Goal: Information Seeking & Learning: Learn about a topic

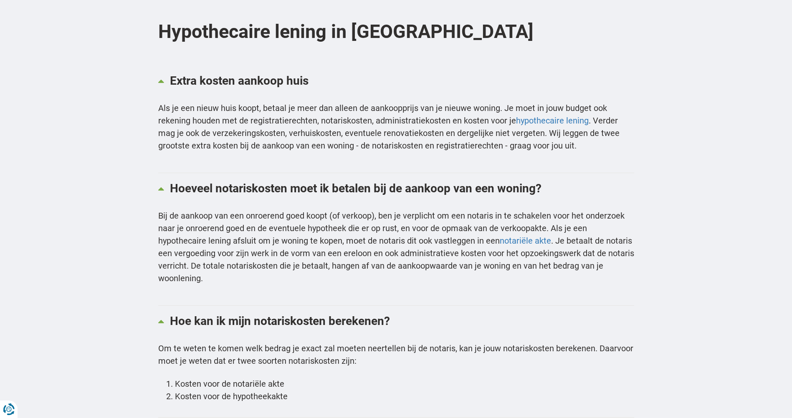
scroll to position [251, 0]
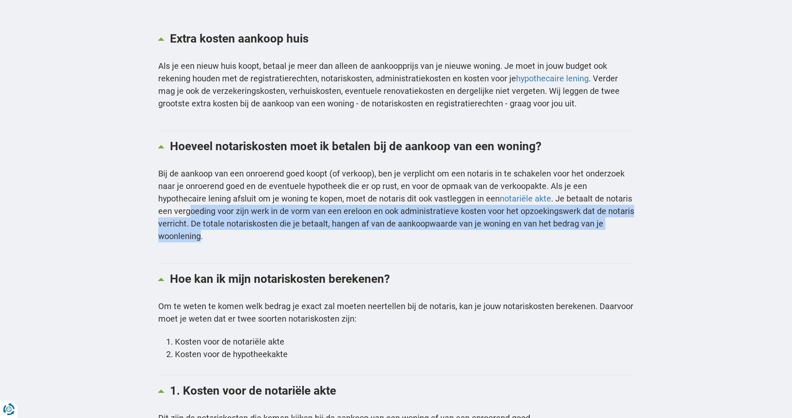
drag, startPoint x: 210, startPoint y: 209, endPoint x: 200, endPoint y: 238, distance: 31.2
click at [200, 238] on p "Bij de aankoop van een onroerend goed koopt (of verkoop), ben je verplicht om e…" at bounding box center [396, 204] width 476 height 75
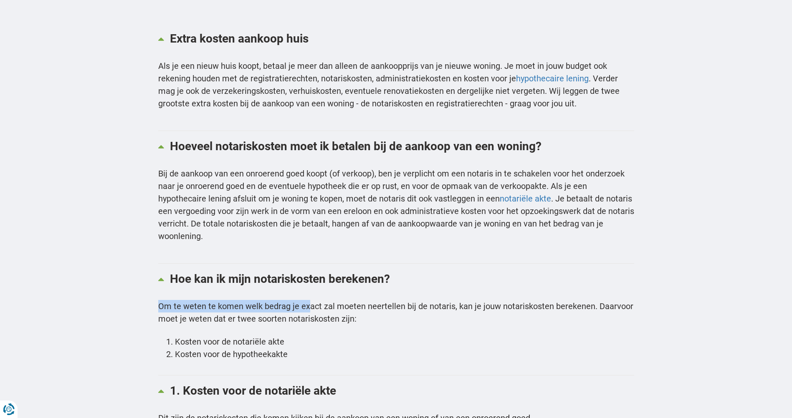
drag, startPoint x: 155, startPoint y: 303, endPoint x: 309, endPoint y: 309, distance: 153.8
click at [310, 310] on p "Om te weten te komen welk bedrag je exact zal moeten neertellen bij de notaris,…" at bounding box center [396, 312] width 476 height 25
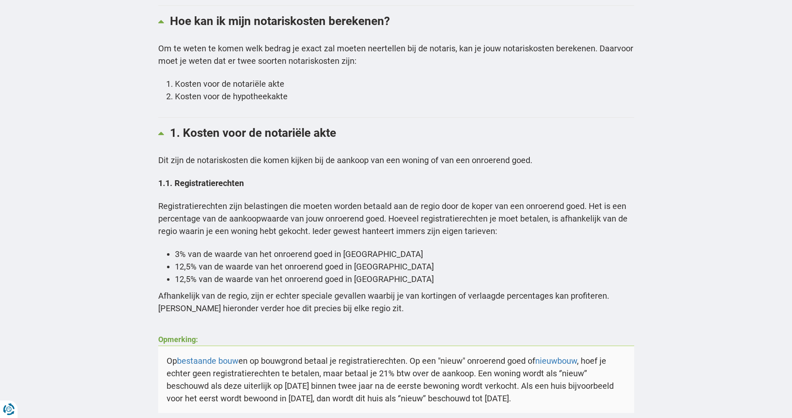
scroll to position [543, 0]
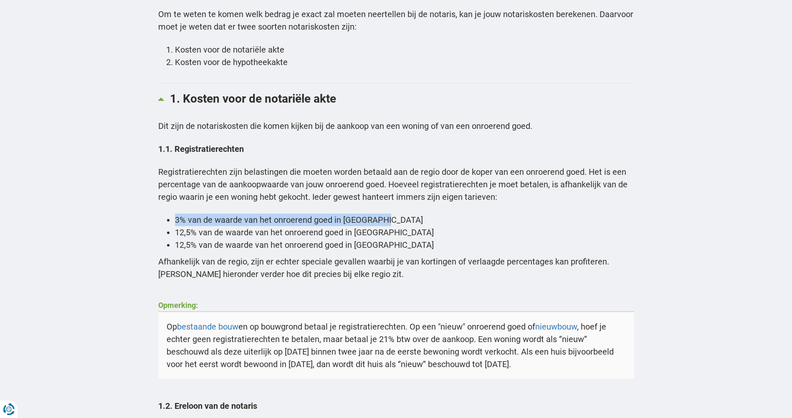
drag, startPoint x: 172, startPoint y: 218, endPoint x: 383, endPoint y: 220, distance: 210.9
click at [383, 220] on ul "3% van de waarde van het onroerend goed in [GEOGRAPHIC_DATA] 12,5% van de waard…" at bounding box center [396, 233] width 476 height 38
click at [383, 220] on li "3% van de waarde van het onroerend goed in [GEOGRAPHIC_DATA]" at bounding box center [404, 220] width 459 height 13
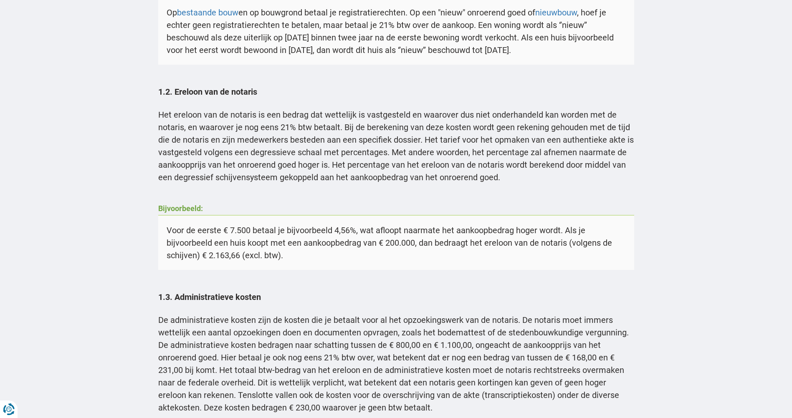
scroll to position [877, 0]
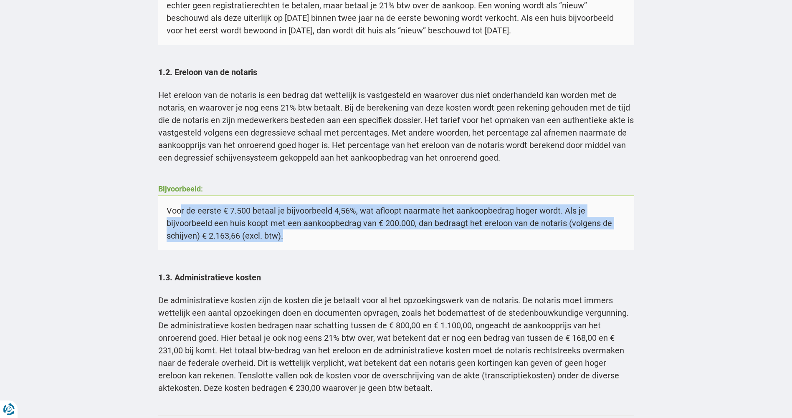
drag, startPoint x: 180, startPoint y: 224, endPoint x: 278, endPoint y: 248, distance: 101.9
click at [279, 248] on p "Voor de eerste € 7.500 betaal je bijvoorbeeld 4,56%, wat afloopt naarmate het a…" at bounding box center [396, 223] width 476 height 54
click at [278, 248] on p "Voor de eerste € 7.500 betaal je bijvoorbeeld 4,56%, wat afloopt naarmate het a…" at bounding box center [396, 223] width 476 height 54
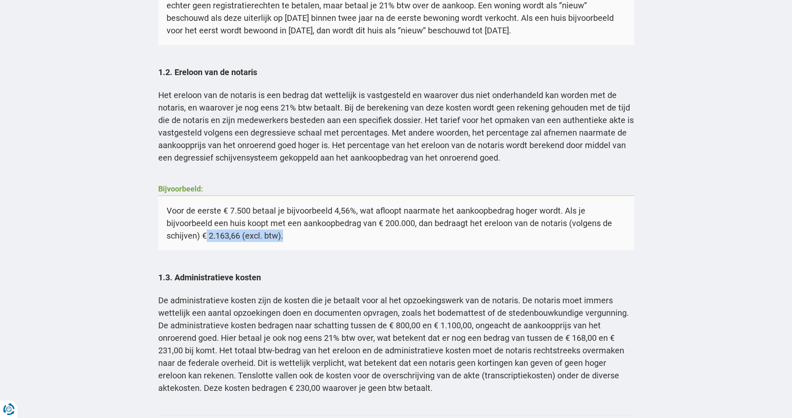
drag, startPoint x: 286, startPoint y: 248, endPoint x: 206, endPoint y: 245, distance: 79.8
click at [206, 245] on p "Voor de eerste € 7.500 betaal je bijvoorbeeld 4,56%, wat afloopt naarmate het a…" at bounding box center [396, 223] width 476 height 54
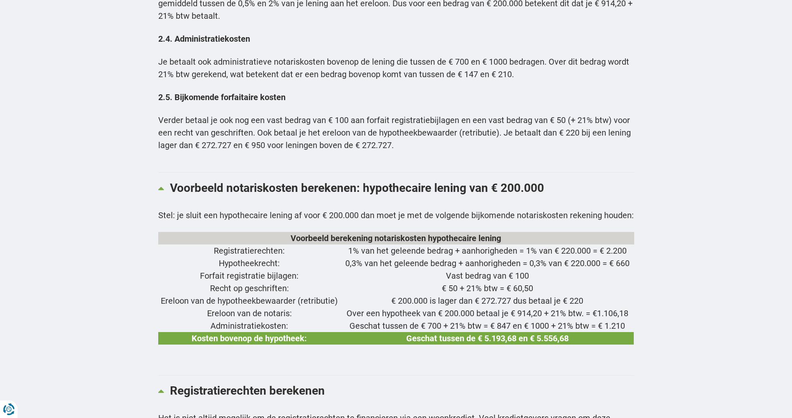
scroll to position [1962, 0]
